Goal: Find contact information: Obtain details needed to contact an individual or organization

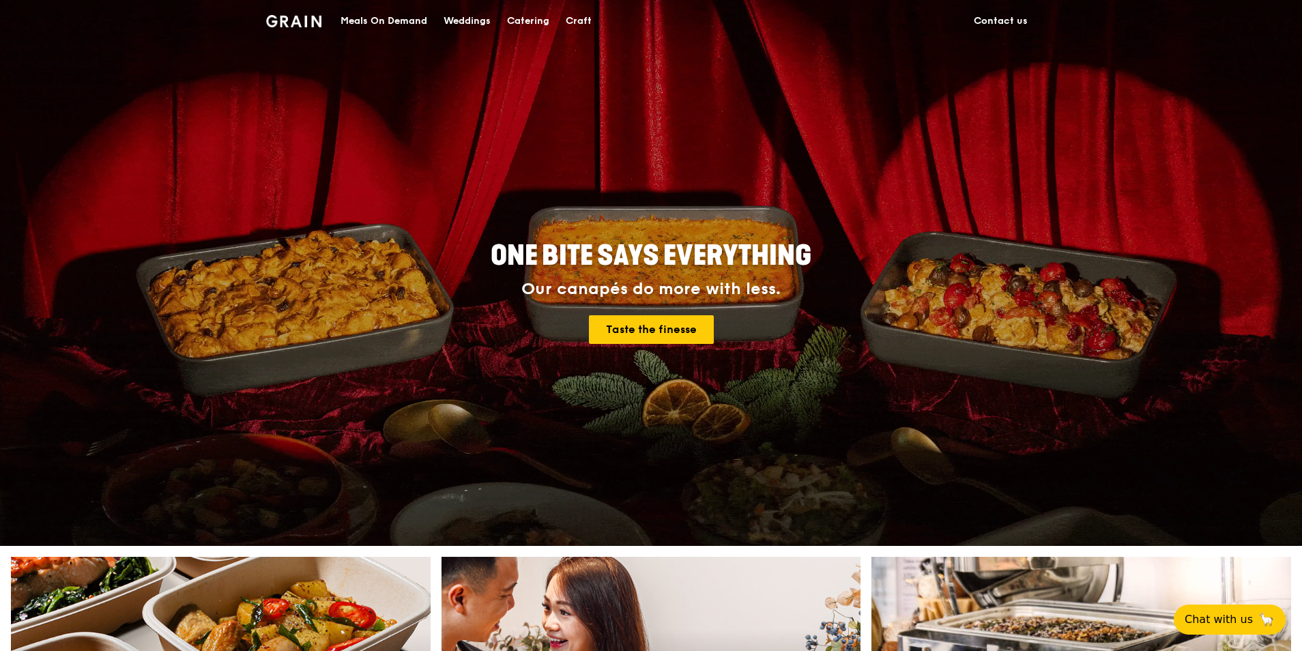
click at [998, 19] on link "Contact us" at bounding box center [1000, 21] width 70 height 41
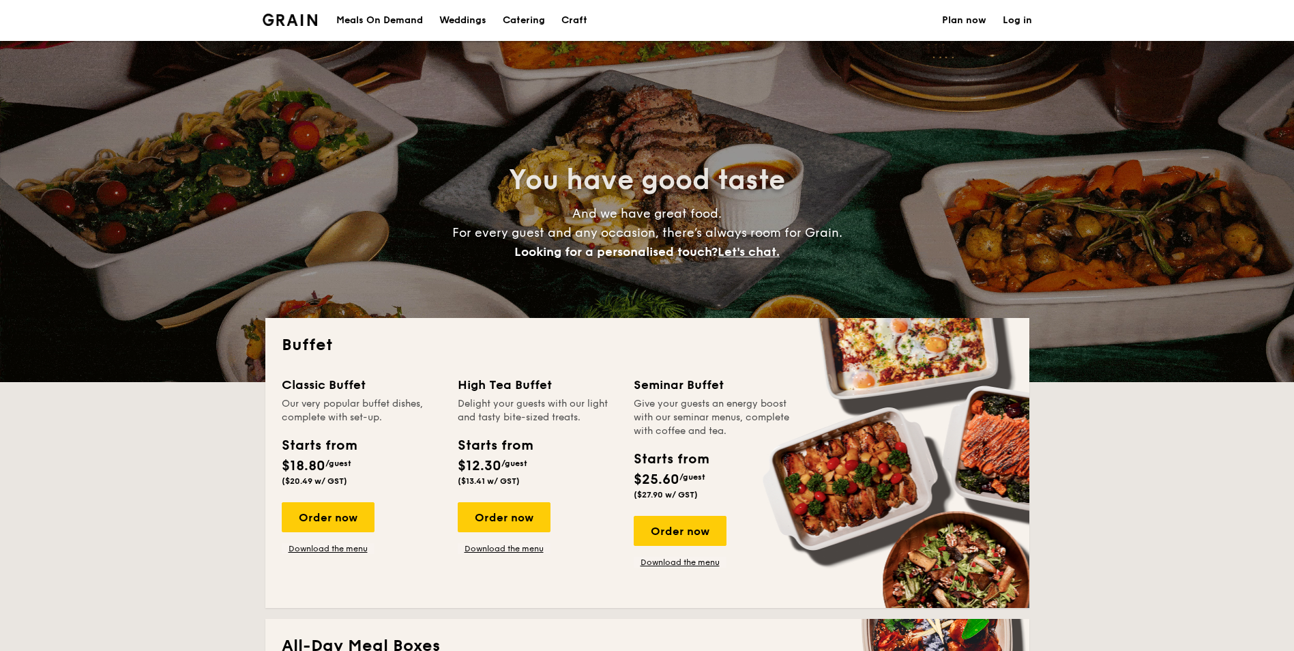
select select
